Goal: Transaction & Acquisition: Obtain resource

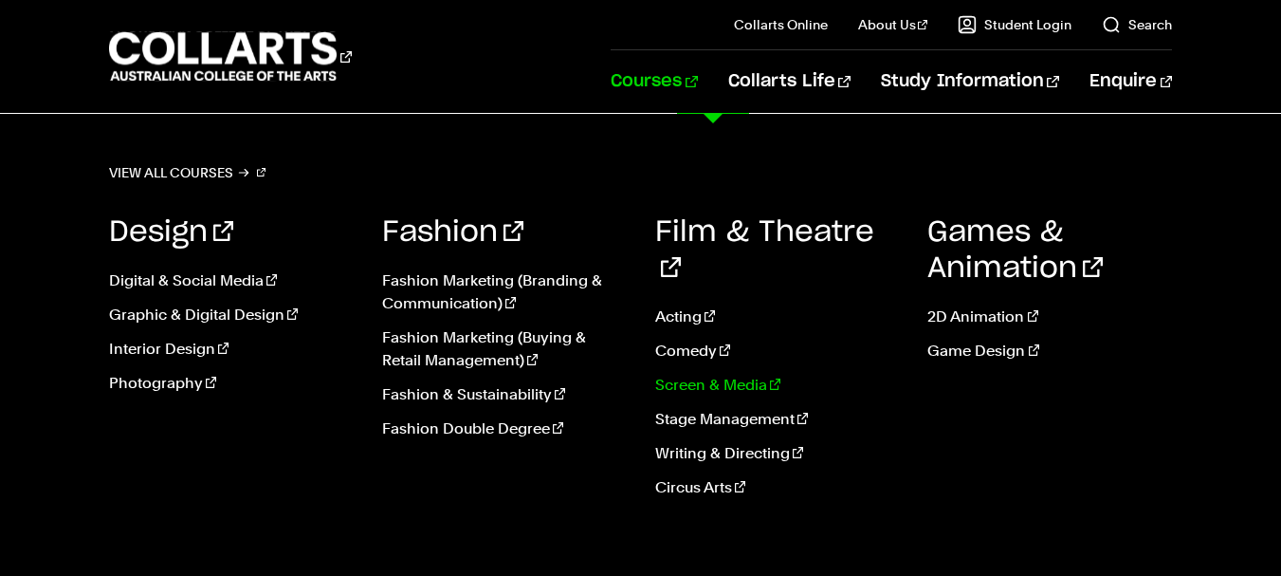
click at [712, 374] on link "Screen & Media" at bounding box center [777, 385] width 245 height 23
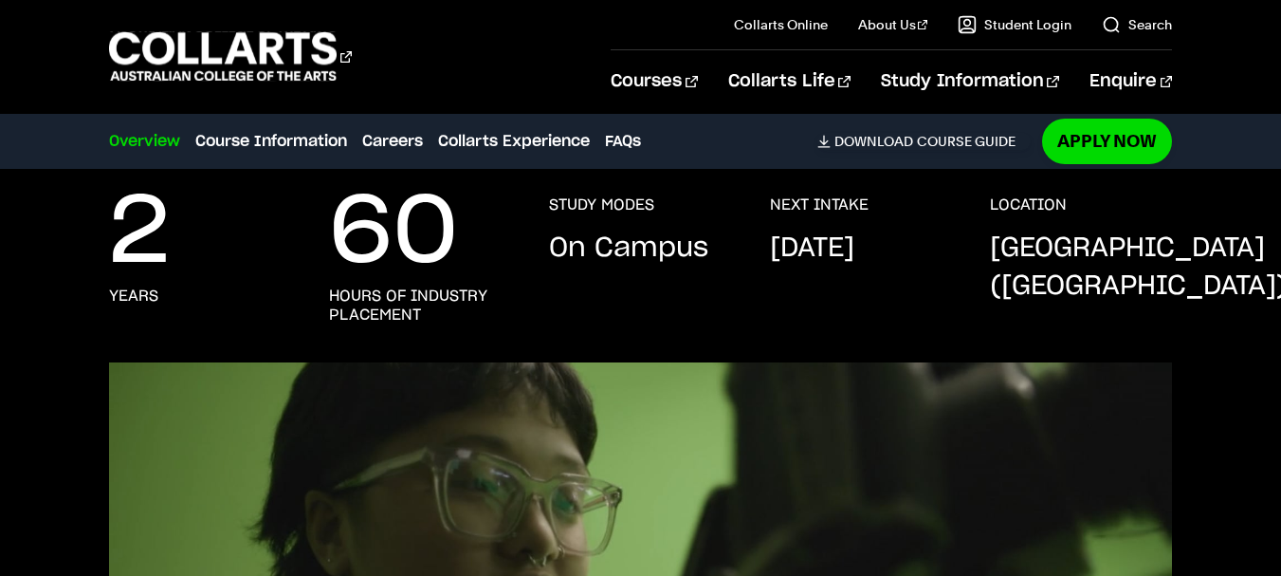
scroll to position [366, 0]
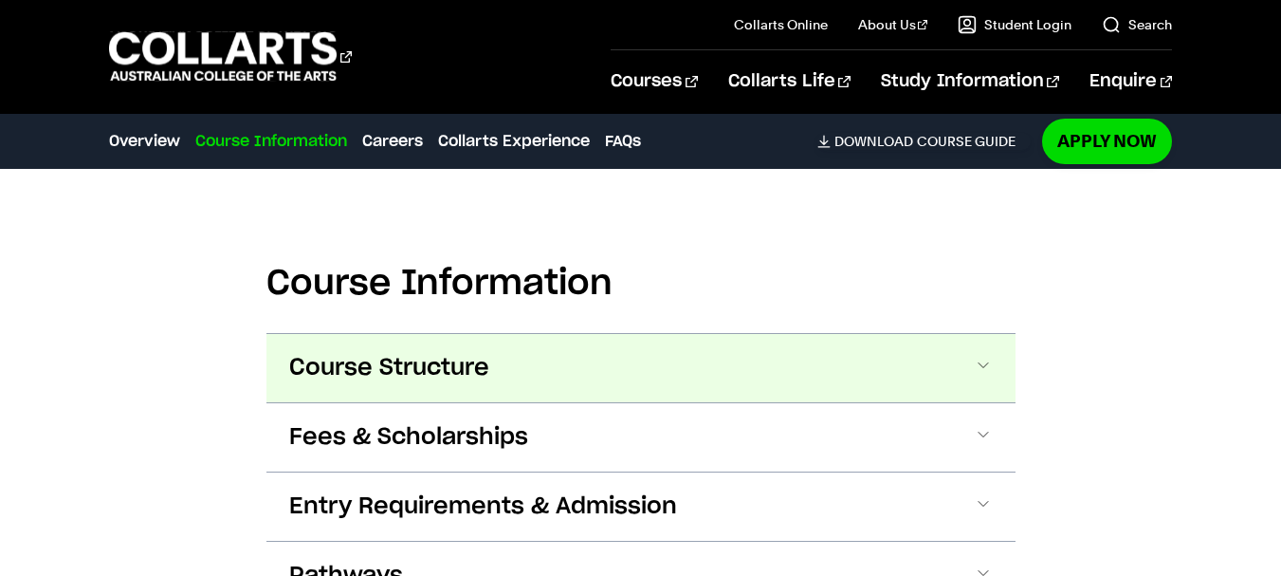
click at [482, 334] on button "Course Structure" at bounding box center [641, 368] width 749 height 68
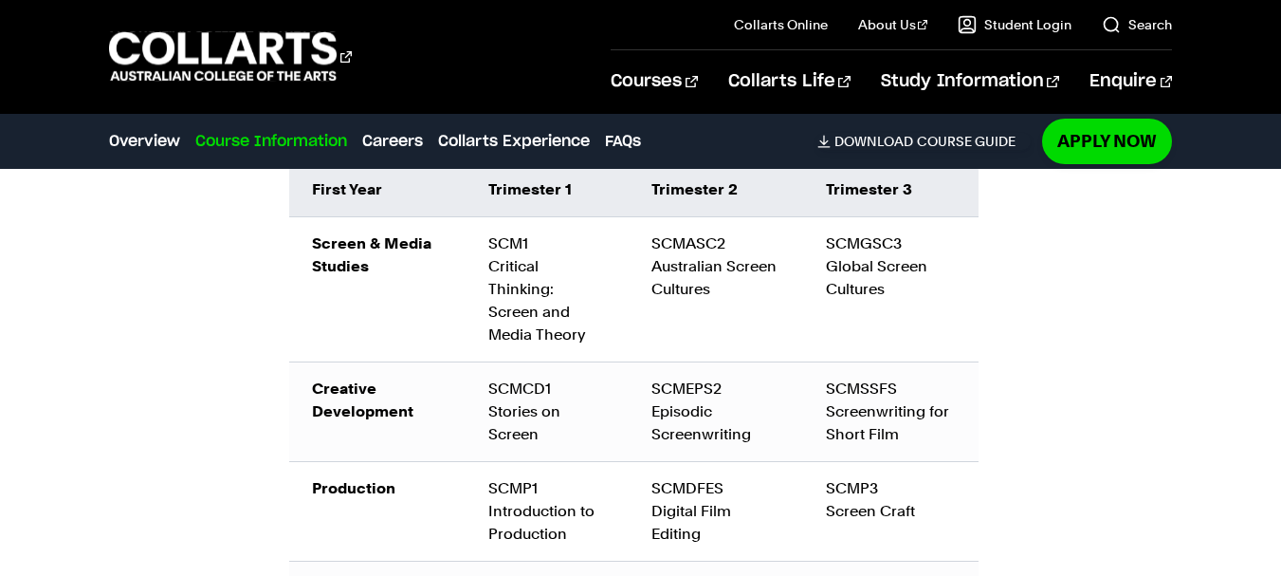
scroll to position [2235, 0]
click at [661, 378] on div "SCMEPS2 Episodic Screenwriting" at bounding box center [716, 412] width 129 height 68
click at [806, 363] on td "SCMSSFS Screenwriting for Short Film" at bounding box center [890, 413] width 175 height 100
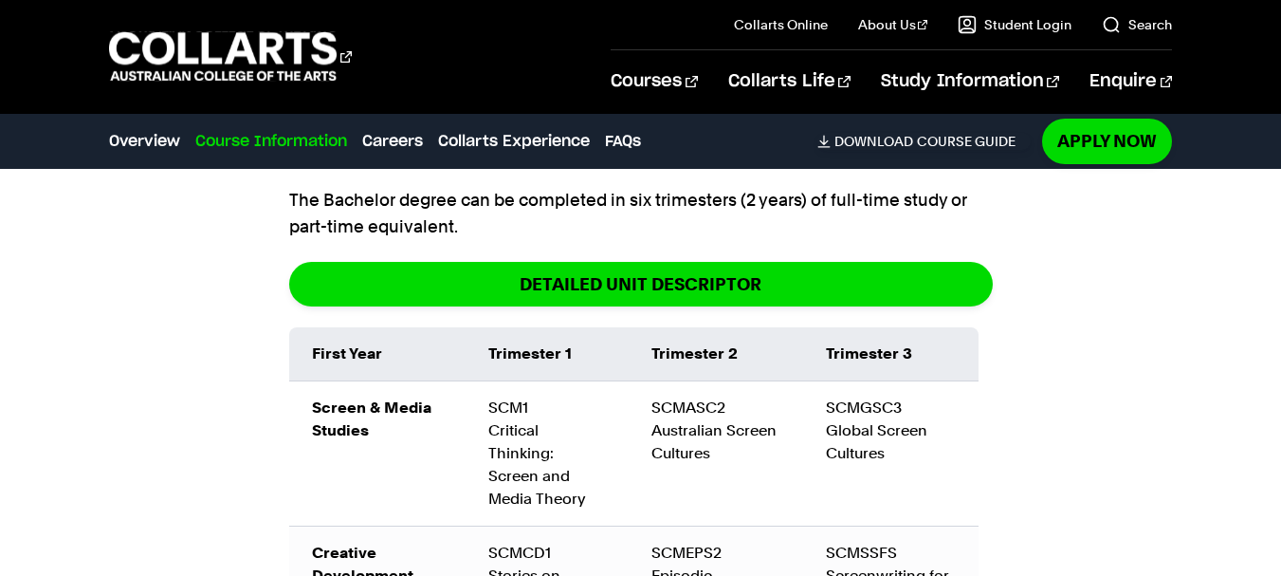
scroll to position [2071, 0]
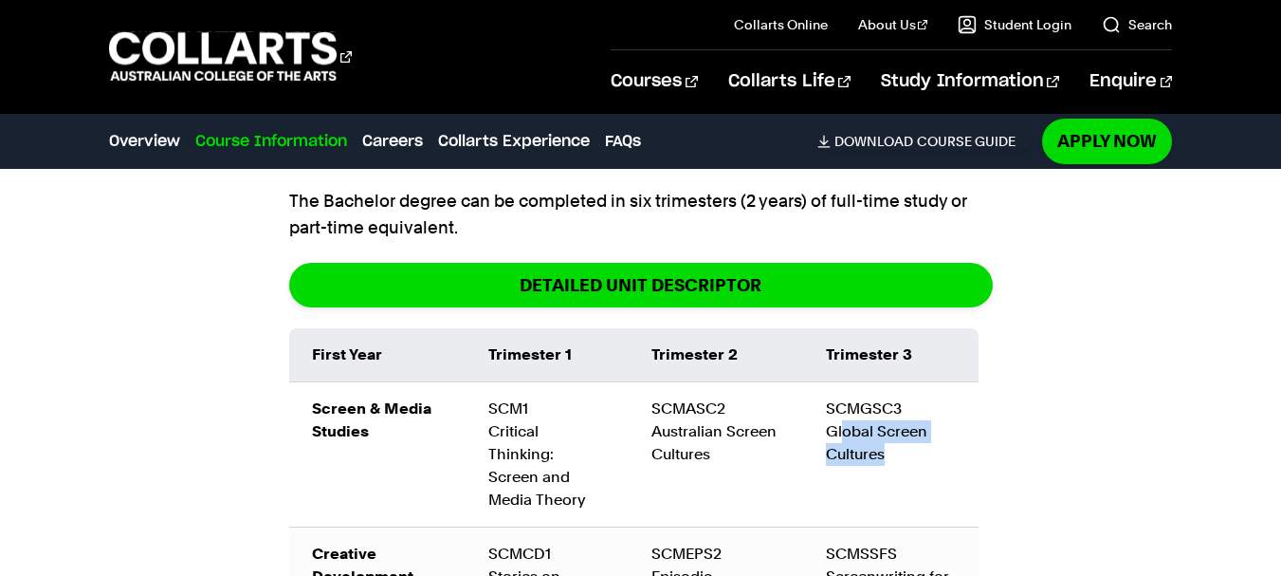
drag, startPoint x: 841, startPoint y: 356, endPoint x: 925, endPoint y: 380, distance: 87.0
click at [925, 382] on td "SCMGSC3 Global Screen Cultures" at bounding box center [890, 454] width 175 height 145
click at [876, 382] on td "SCMGSC3 Global Screen Cultures" at bounding box center [890, 454] width 175 height 145
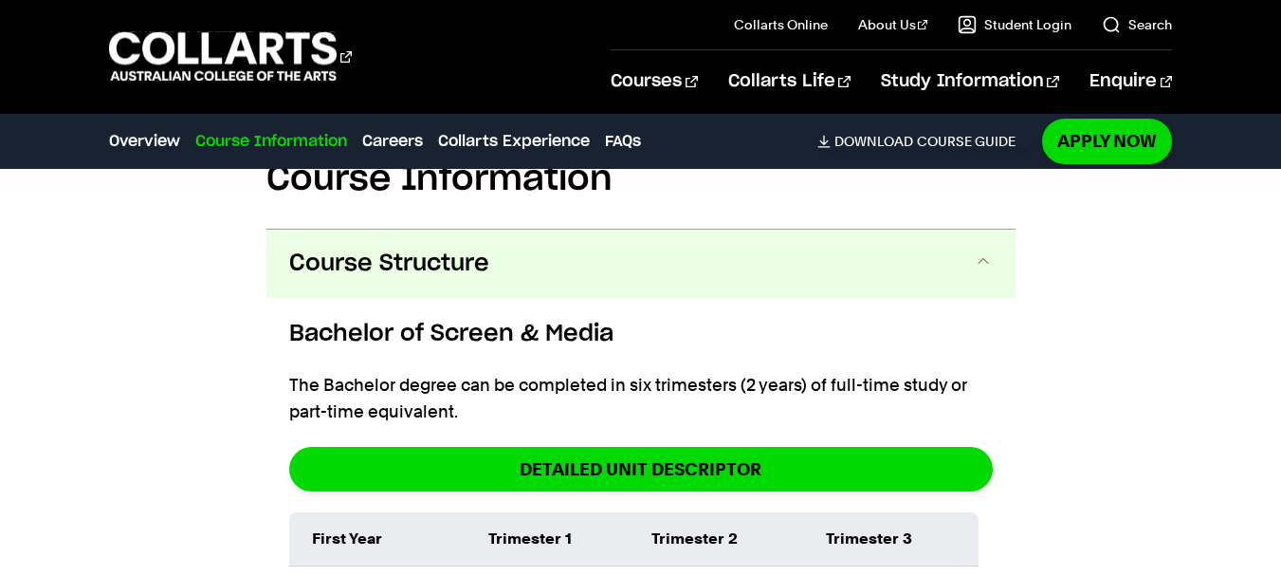
scroll to position [1888, 0]
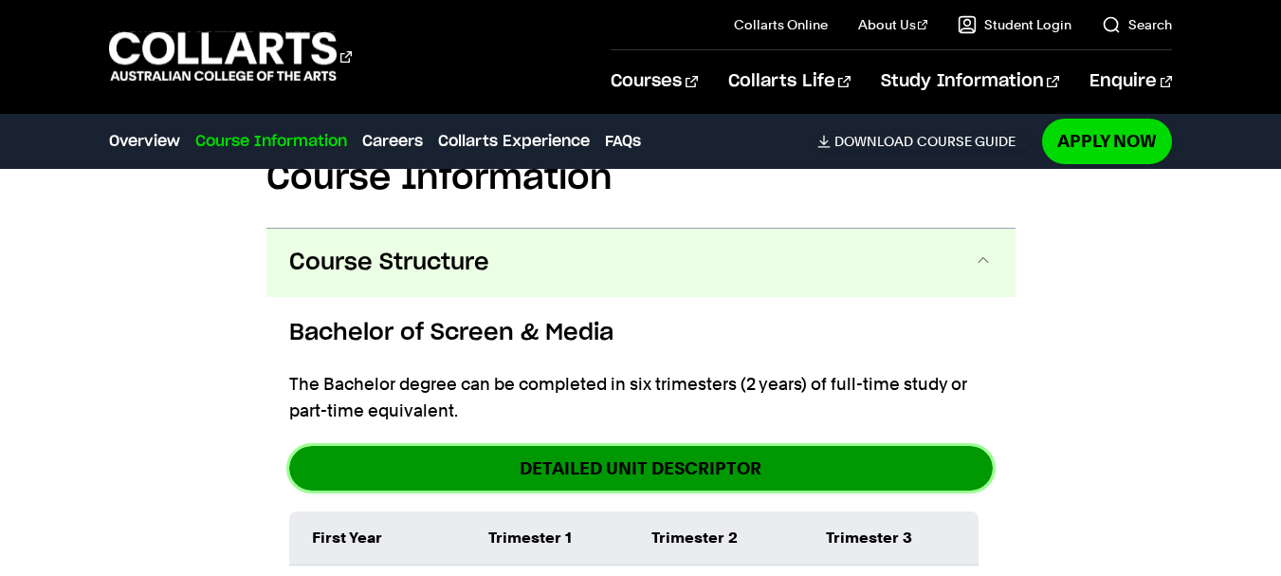
click at [640, 446] on link "DETAILED UNIT DESCRIPTOR" at bounding box center [641, 468] width 704 height 45
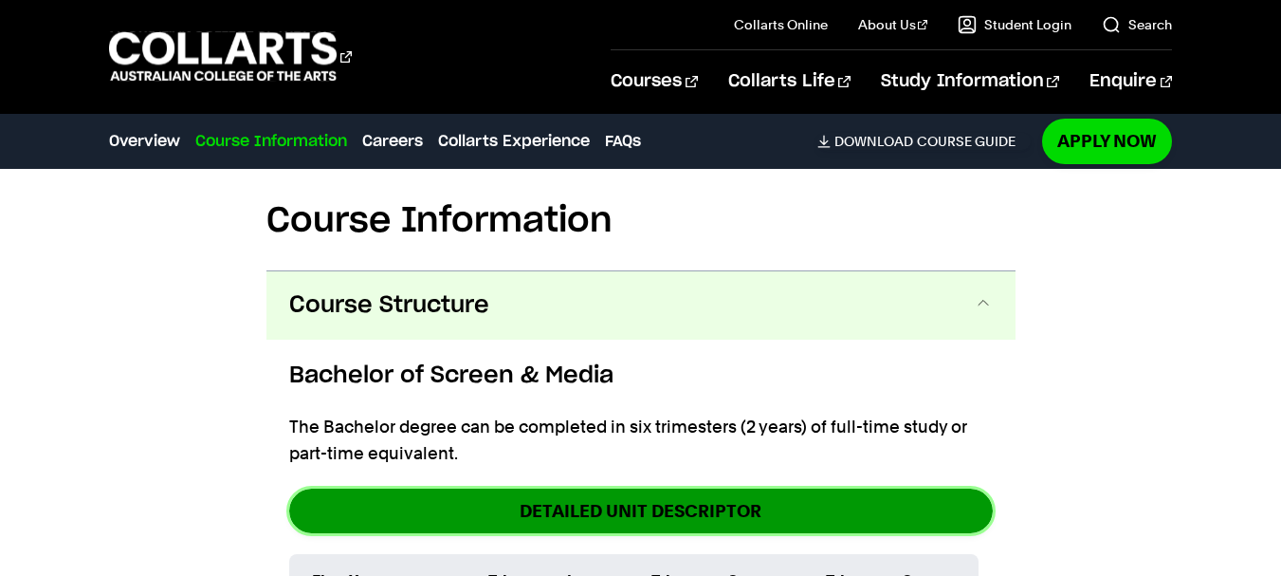
scroll to position [1748, 0]
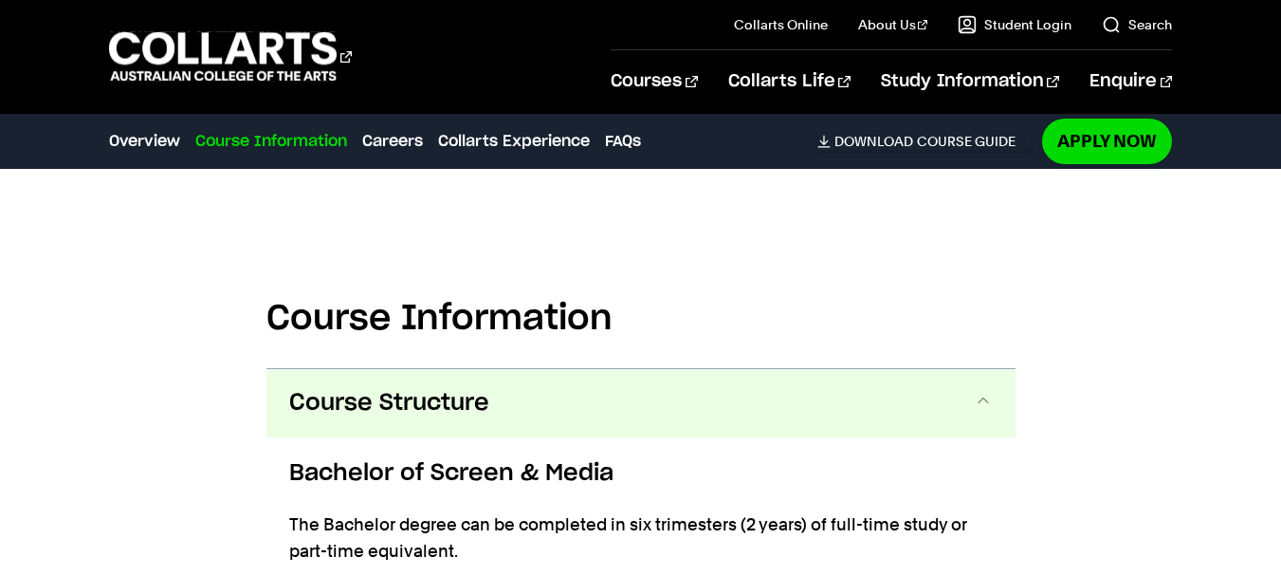
click at [965, 369] on button "Course Structure" at bounding box center [641, 403] width 749 height 68
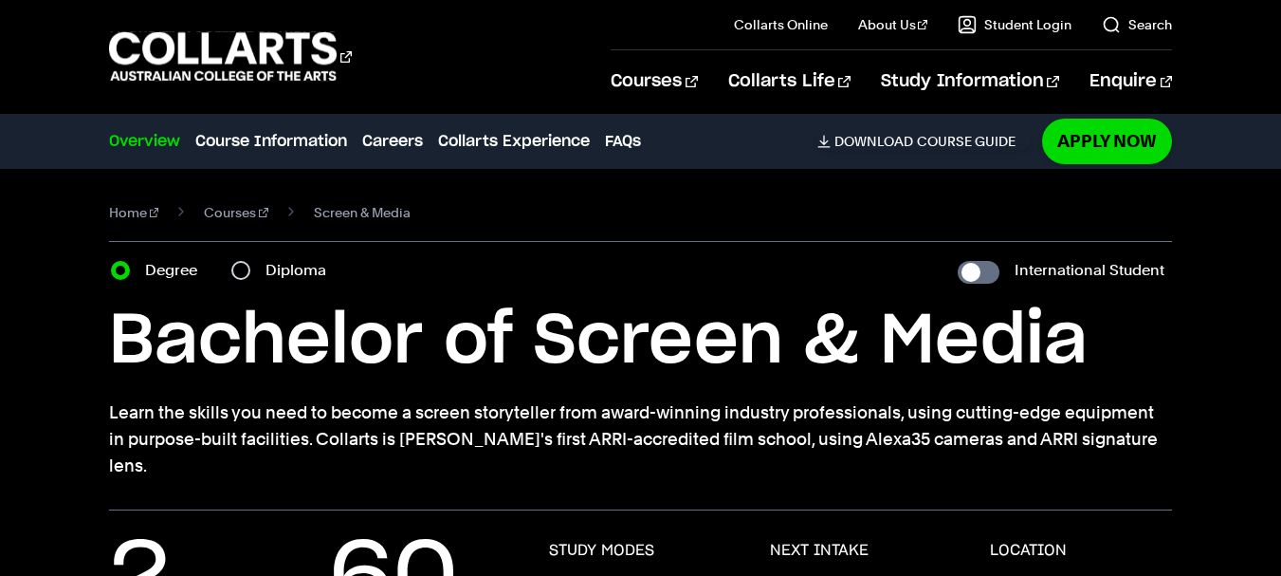
scroll to position [1, 0]
click at [237, 269] on input "Diploma" at bounding box center [240, 269] width 19 height 19
radio input "true"
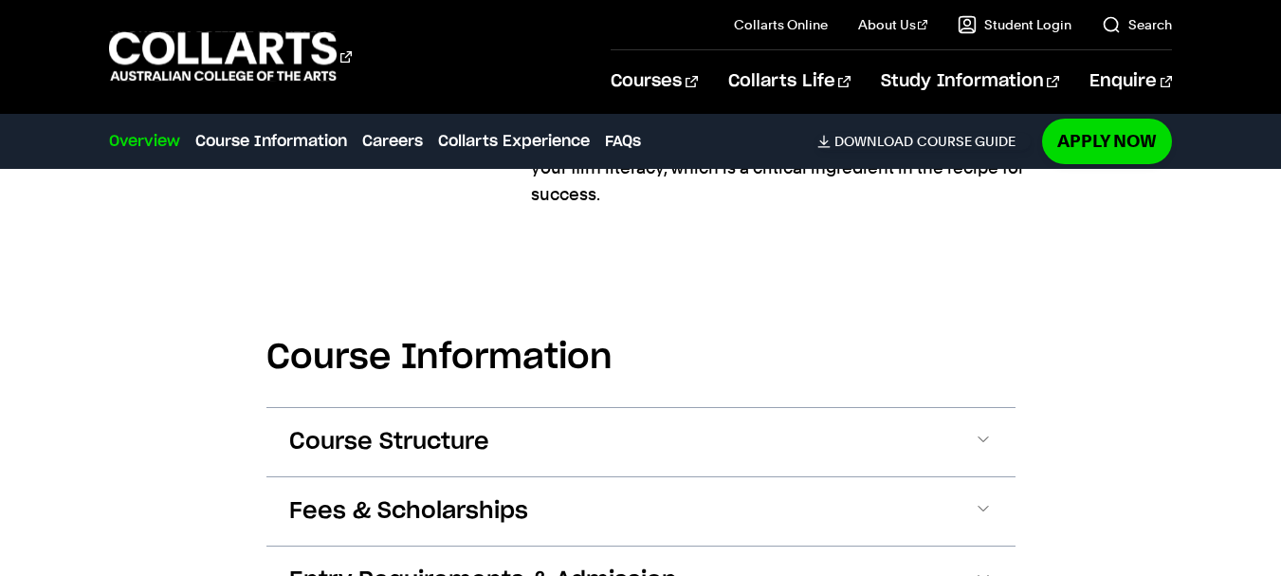
scroll to position [1665, 0]
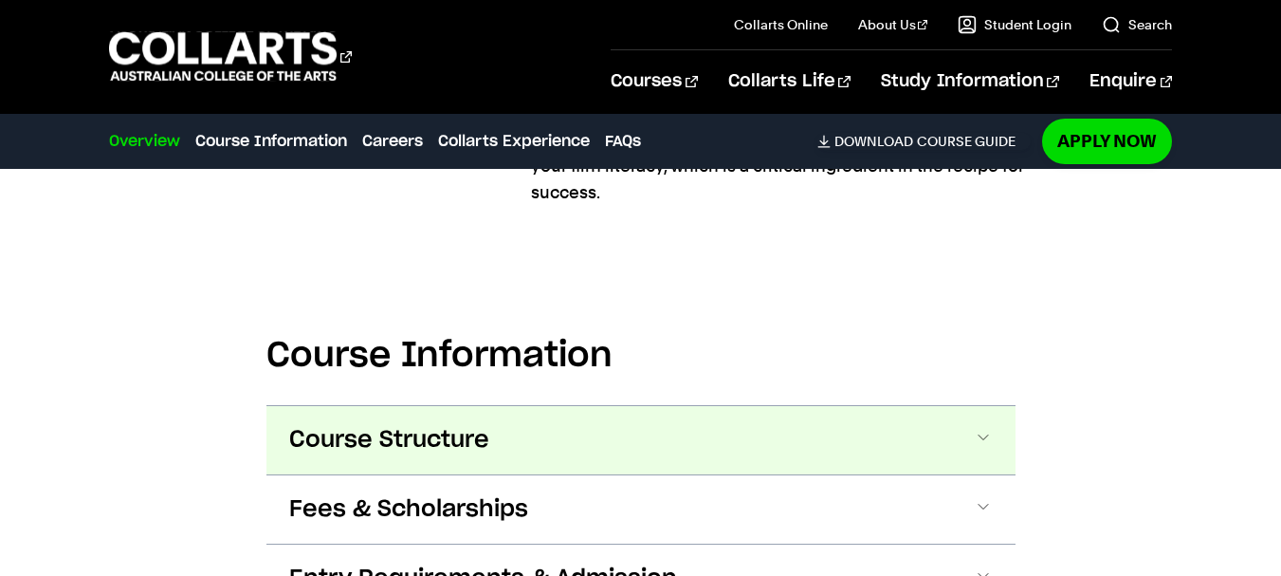
click at [548, 406] on button "Course Structure" at bounding box center [641, 440] width 749 height 68
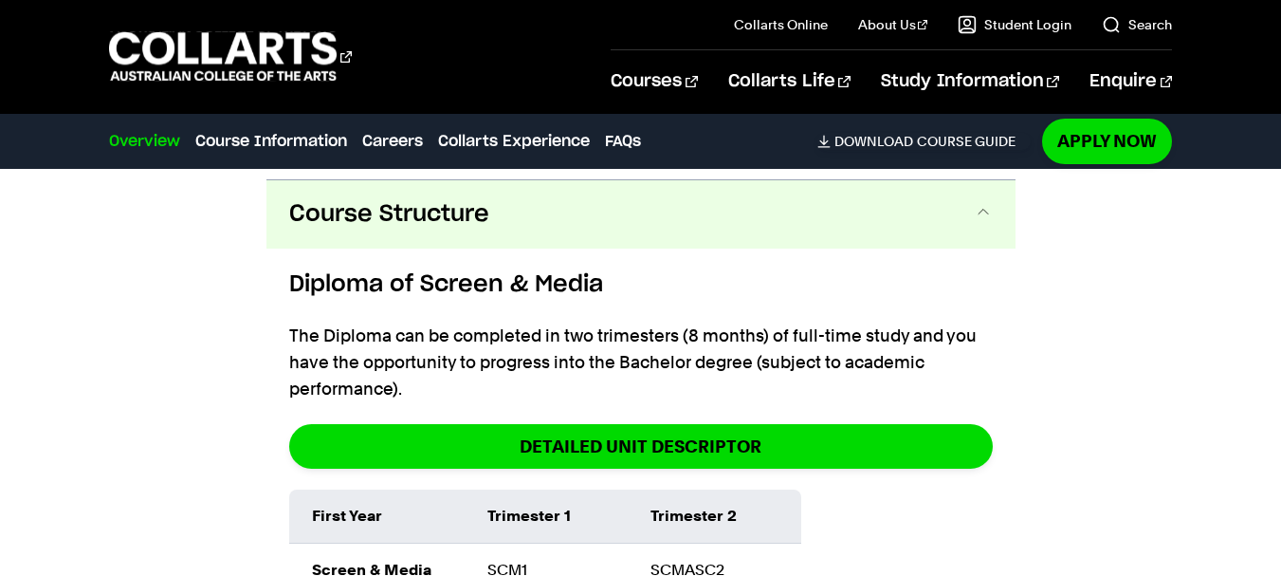
scroll to position [1890, 0]
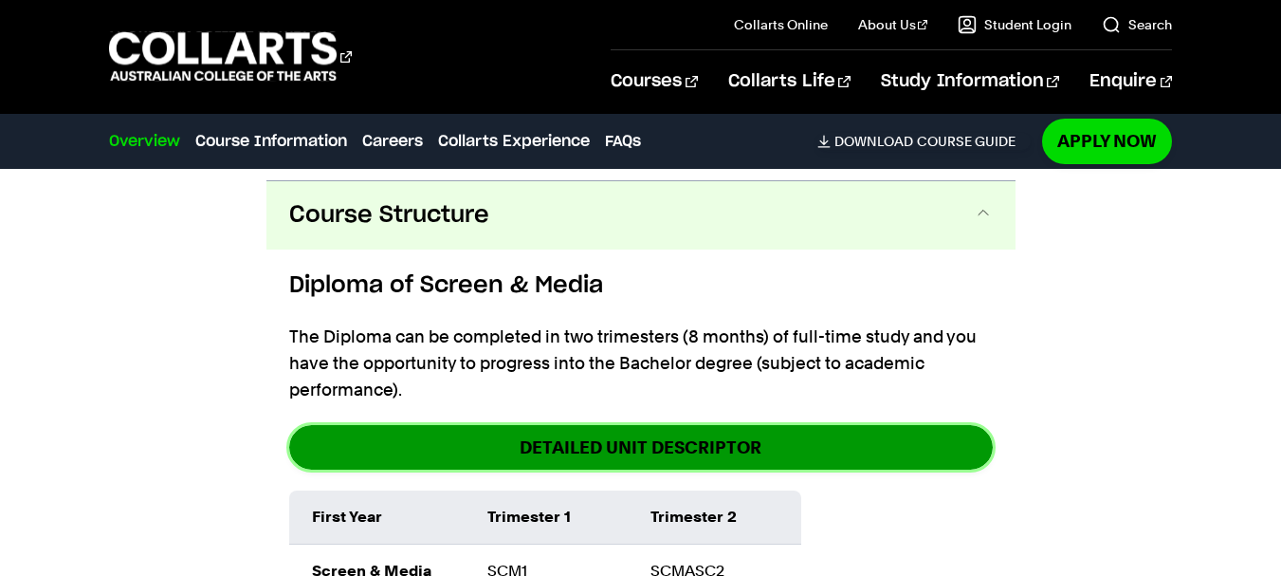
click at [637, 425] on link "DETAILED UNIT DESCRIPTOR" at bounding box center [641, 447] width 704 height 45
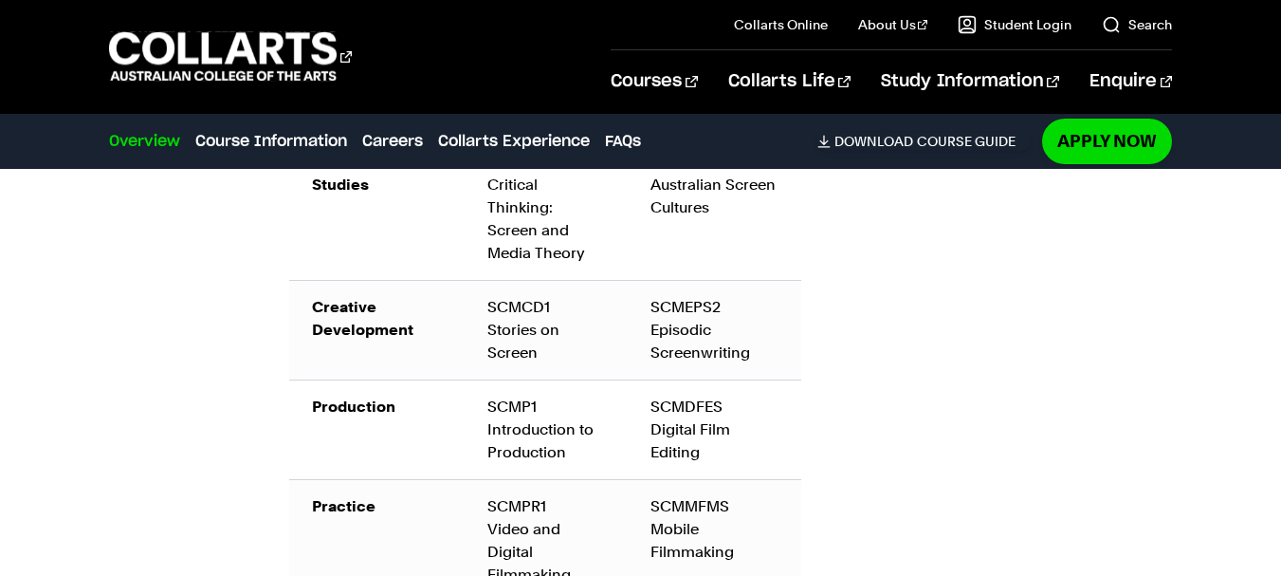
scroll to position [2298, 0]
click at [935, 145] on link "Download Course Guide" at bounding box center [924, 141] width 213 height 17
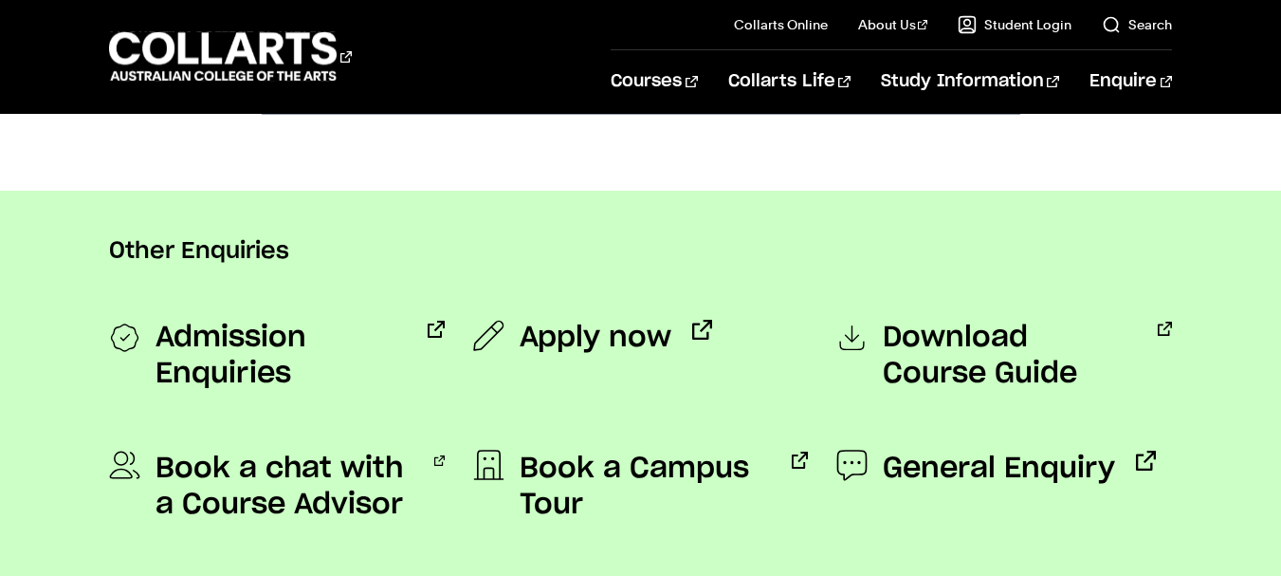
scroll to position [1566, 0]
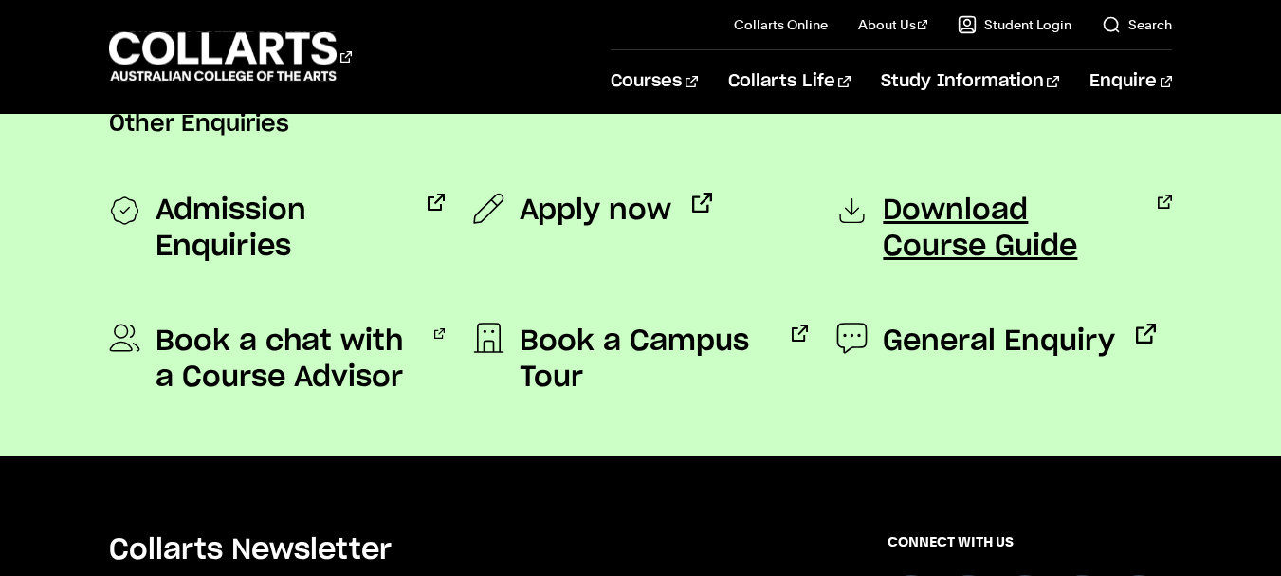
click at [942, 232] on span "Download Course Guide" at bounding box center [1009, 229] width 253 height 72
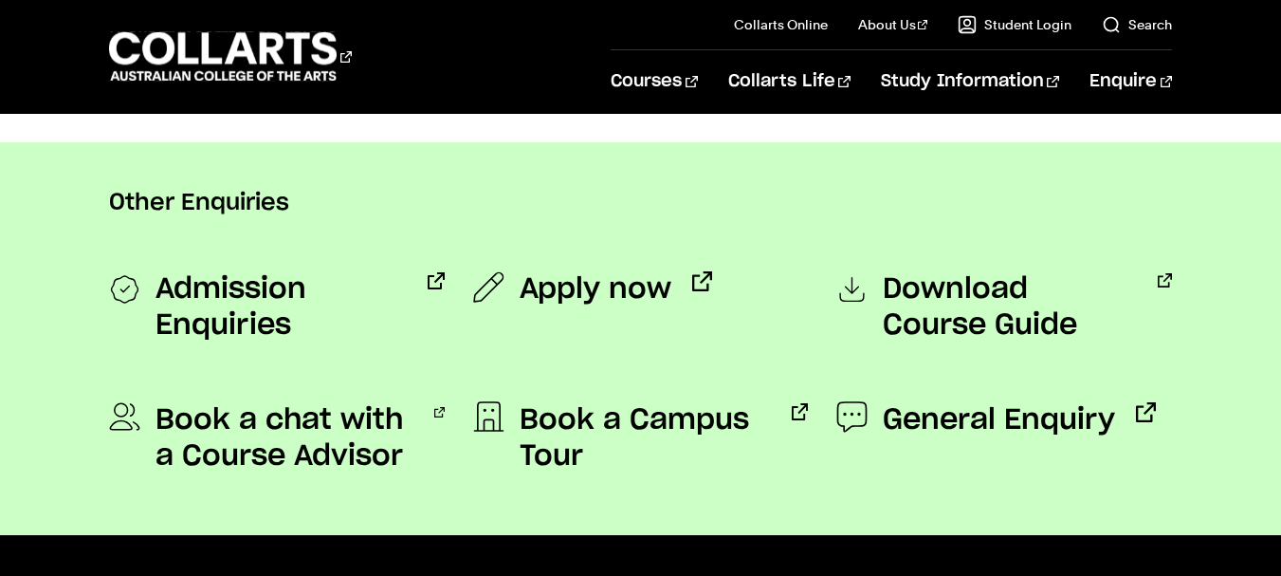
scroll to position [1486, 0]
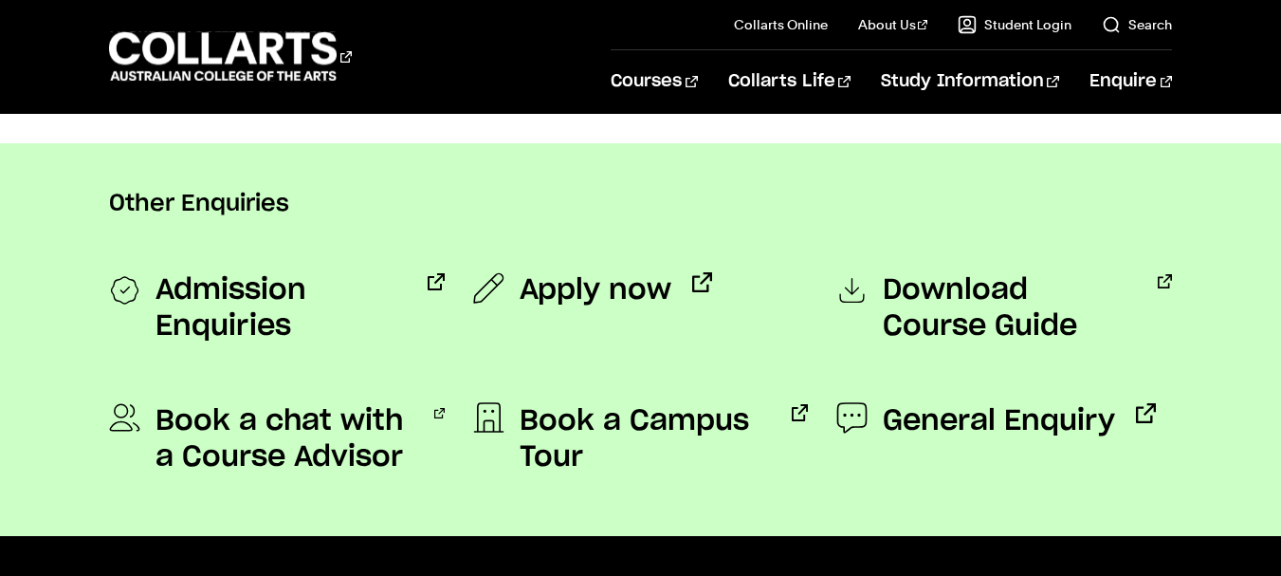
click at [855, 299] on icon at bounding box center [851, 290] width 31 height 38
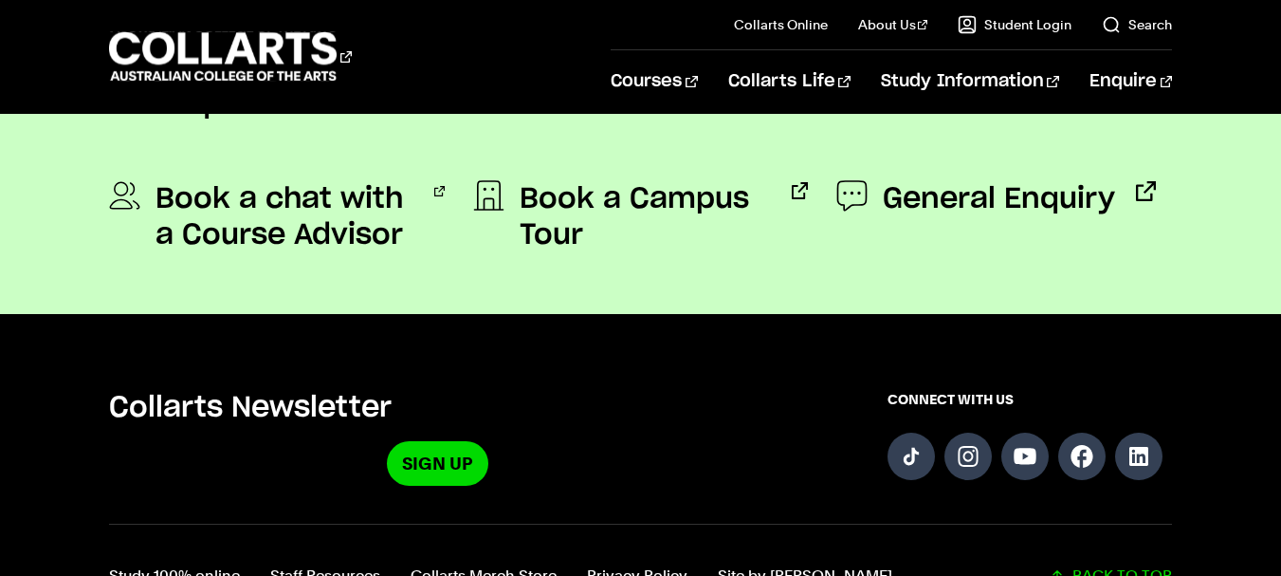
scroll to position [1709, 0]
